Goal: Find specific page/section: Find specific page/section

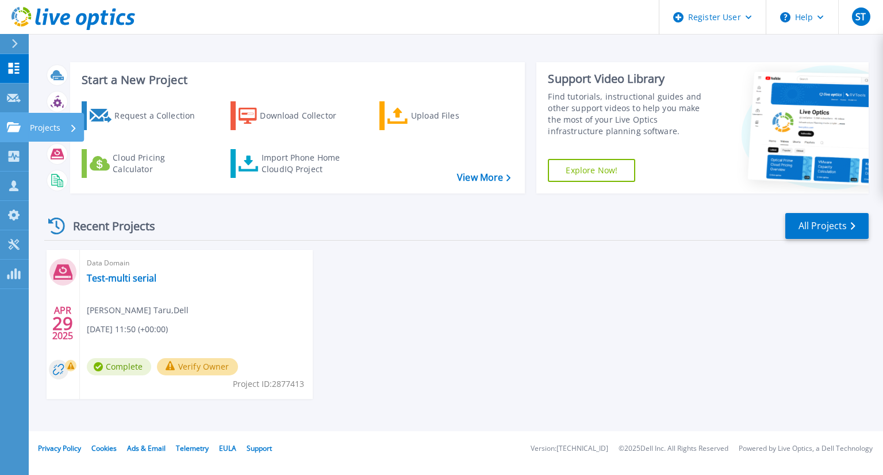
click at [12, 121] on link "Projects Projects" at bounding box center [14, 127] width 29 height 29
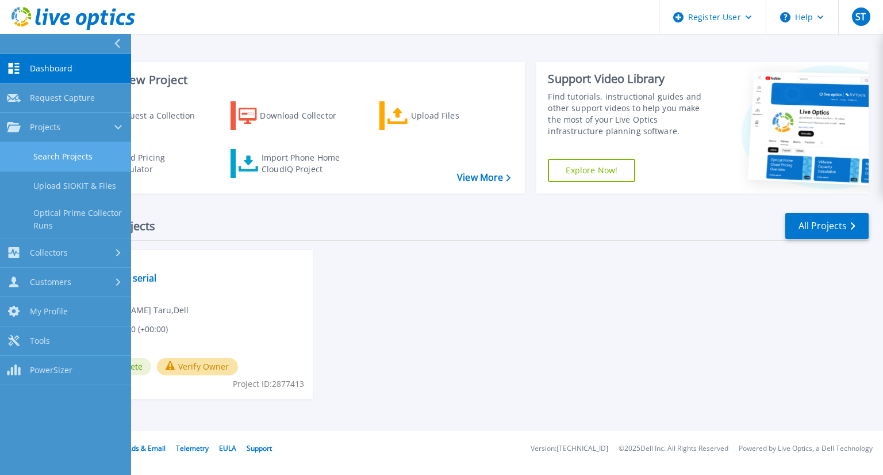
click at [36, 146] on link "Search Projects" at bounding box center [65, 156] width 131 height 29
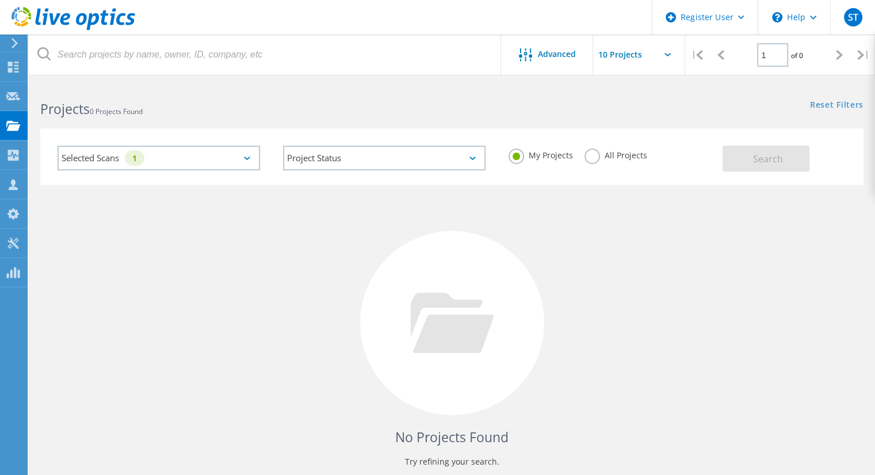
click at [241, 165] on div "Selected Scans 1" at bounding box center [159, 158] width 202 height 25
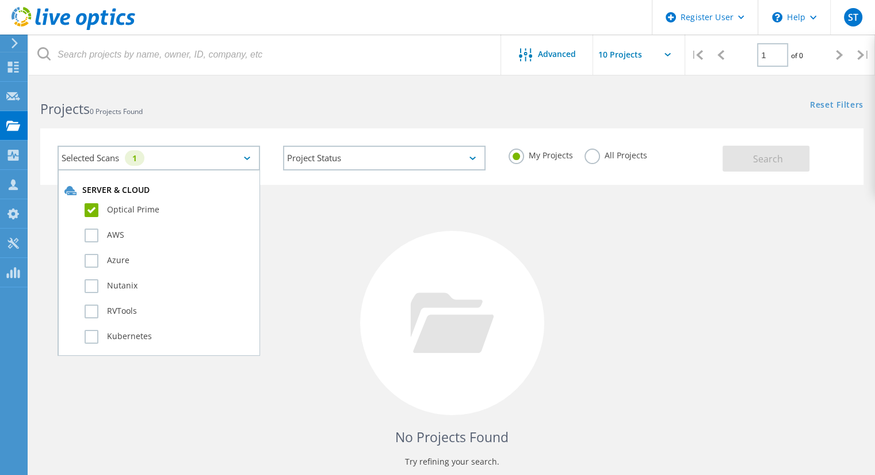
click at [338, 255] on div "No Projects Found Try refining your search." at bounding box center [451, 333] width 823 height 297
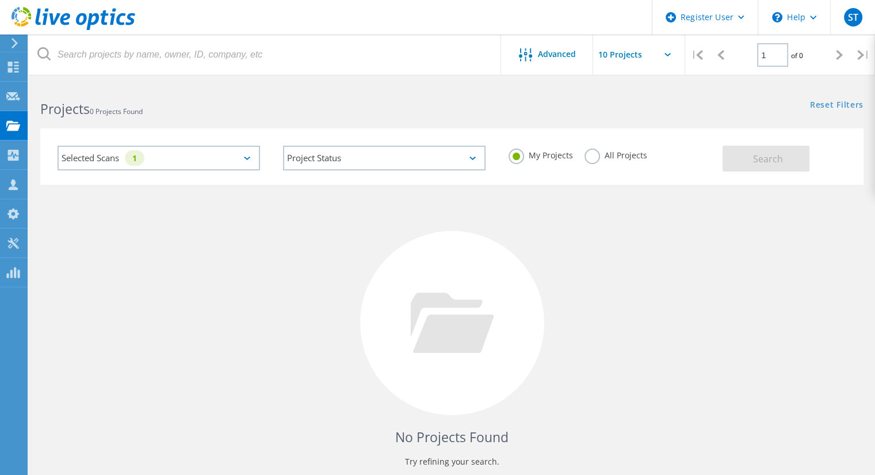
click at [585, 159] on label "All Projects" at bounding box center [615, 153] width 63 height 11
click at [0, 0] on input "All Projects" at bounding box center [0, 0] width 0 height 0
click at [738, 159] on button "Search" at bounding box center [765, 159] width 87 height 26
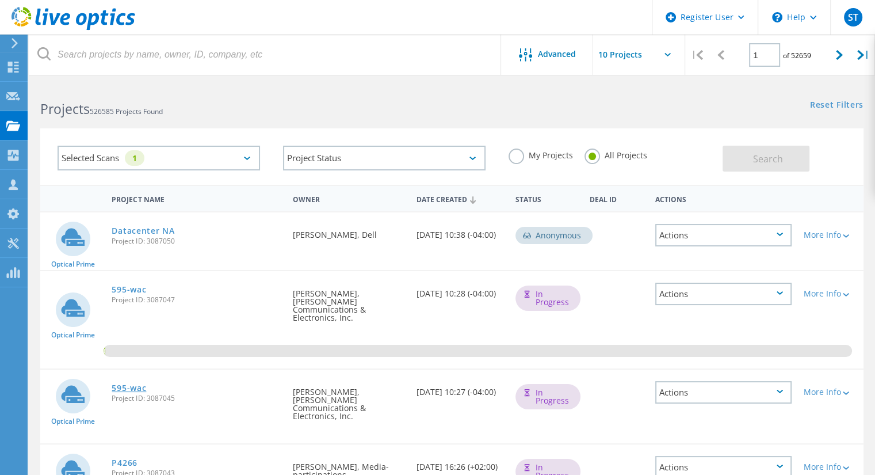
click at [144, 384] on link "595-wac" at bounding box center [129, 388] width 35 height 8
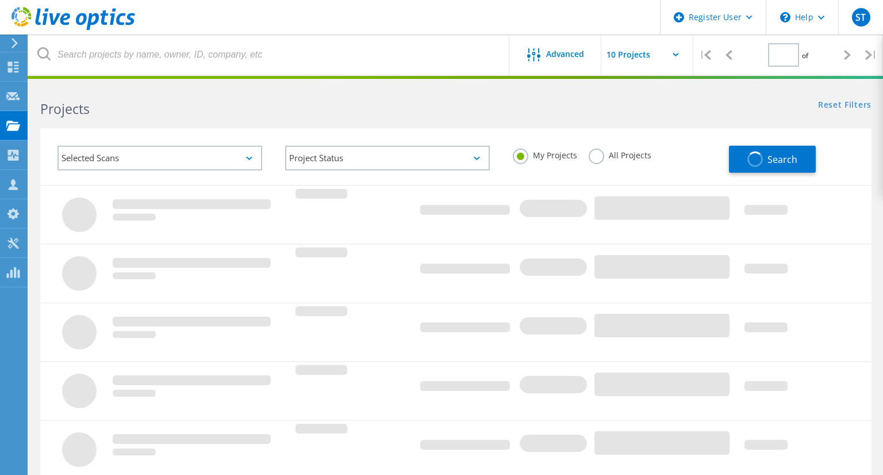
type input "1"
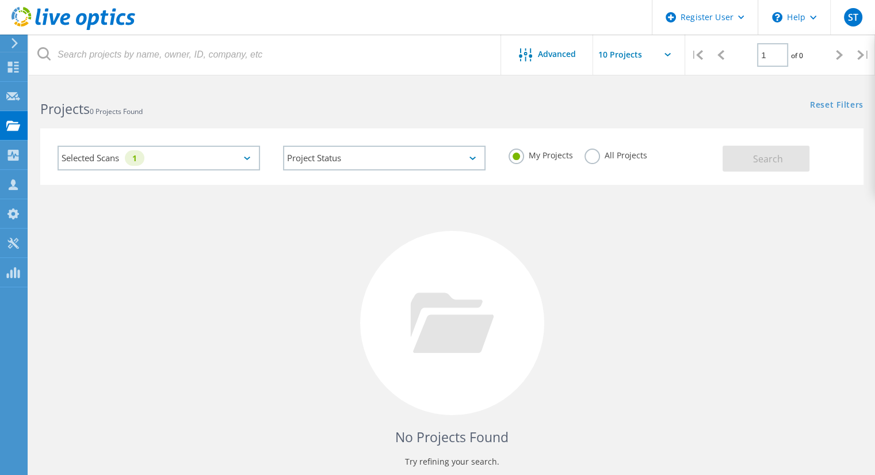
click at [589, 155] on label "All Projects" at bounding box center [615, 153] width 63 height 11
click at [0, 0] on input "All Projects" at bounding box center [0, 0] width 0 height 0
click at [756, 152] on button "Search" at bounding box center [765, 159] width 87 height 26
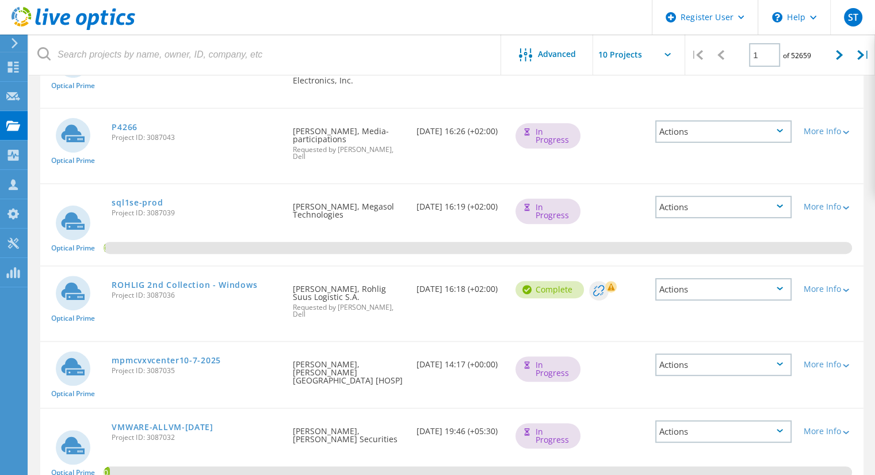
scroll to position [369, 0]
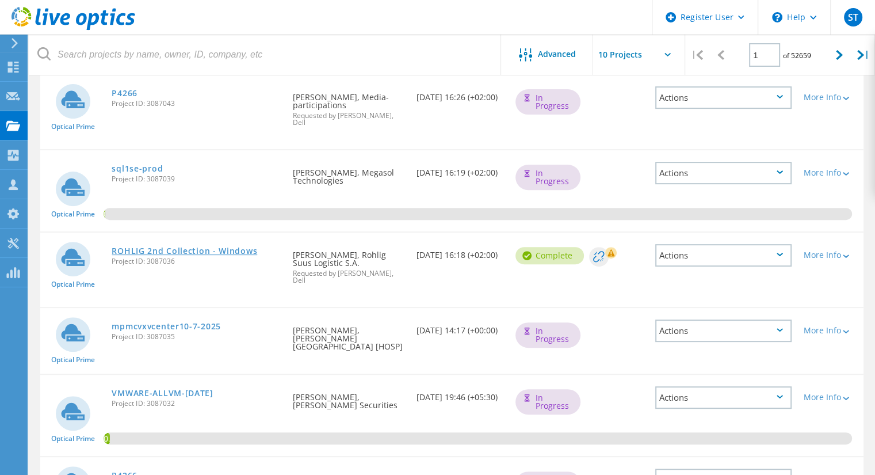
click at [221, 247] on link "ROHLIG 2nd Collection - Windows" at bounding box center [185, 251] width 146 height 8
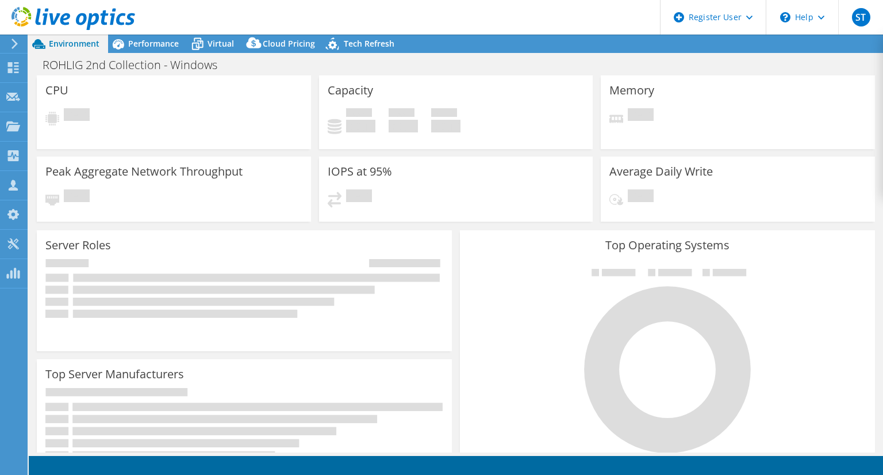
select select "USD"
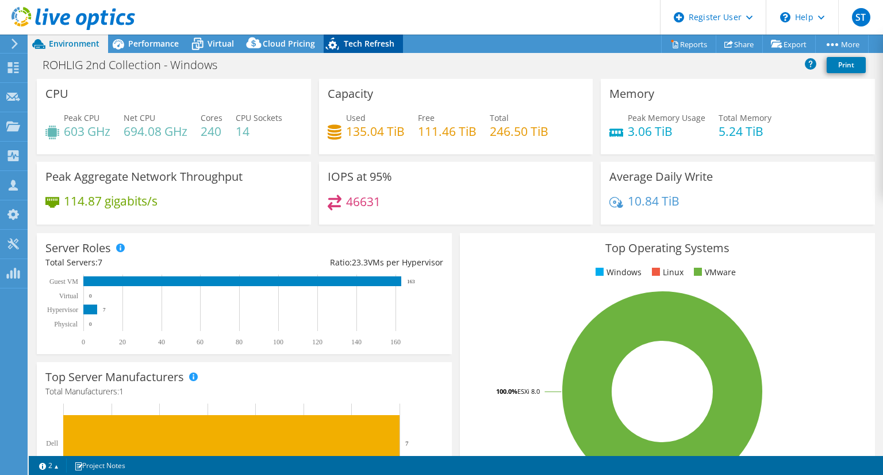
click at [372, 49] on span "Tech Refresh" at bounding box center [369, 43] width 51 height 11
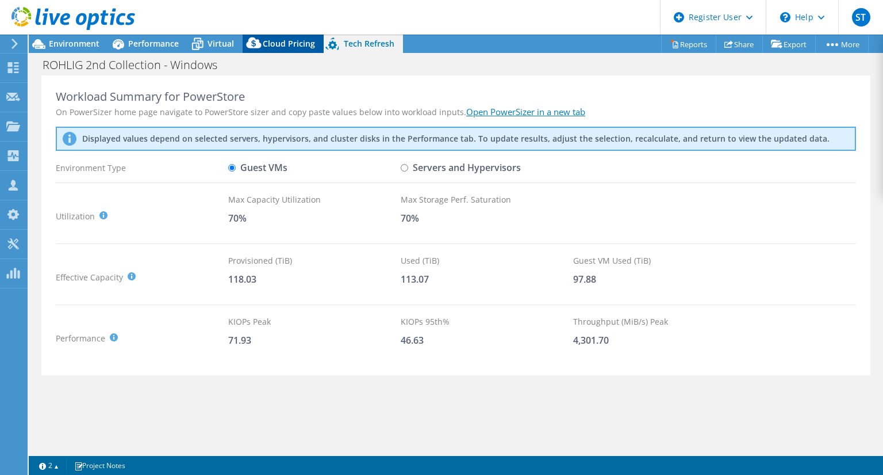
click at [271, 43] on span "Cloud Pricing" at bounding box center [289, 43] width 52 height 11
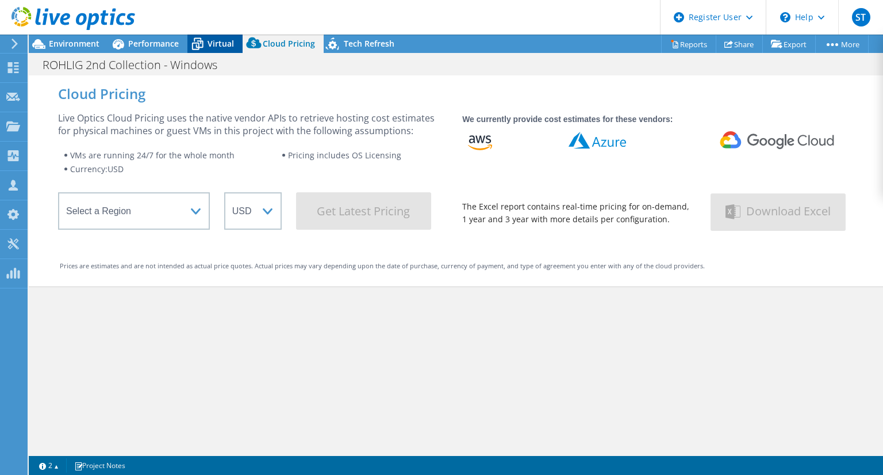
click at [206, 51] on icon at bounding box center [198, 44] width 20 height 20
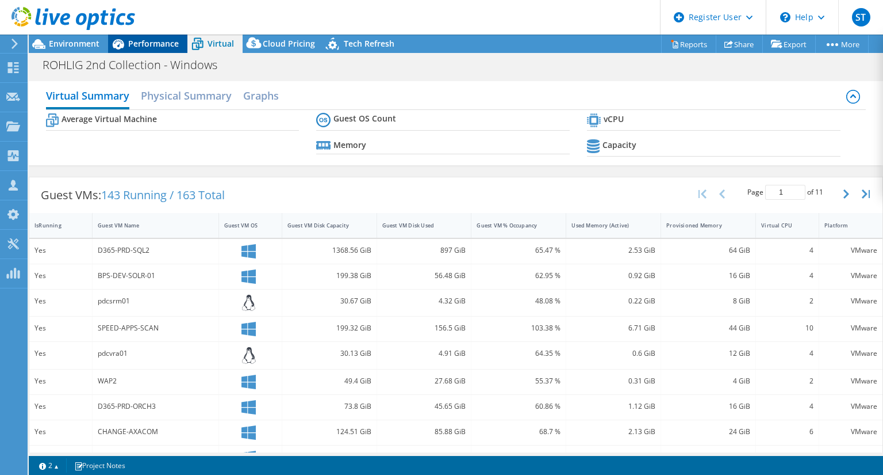
click at [160, 47] on span "Performance" at bounding box center [153, 43] width 51 height 11
